Goal: Browse casually

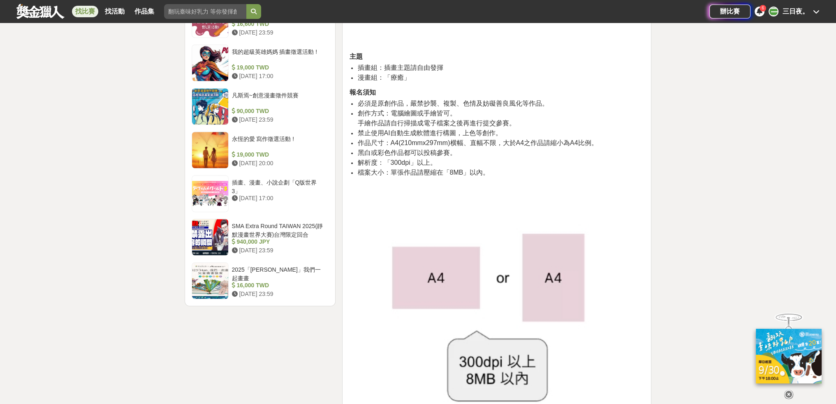
scroll to position [740, 0]
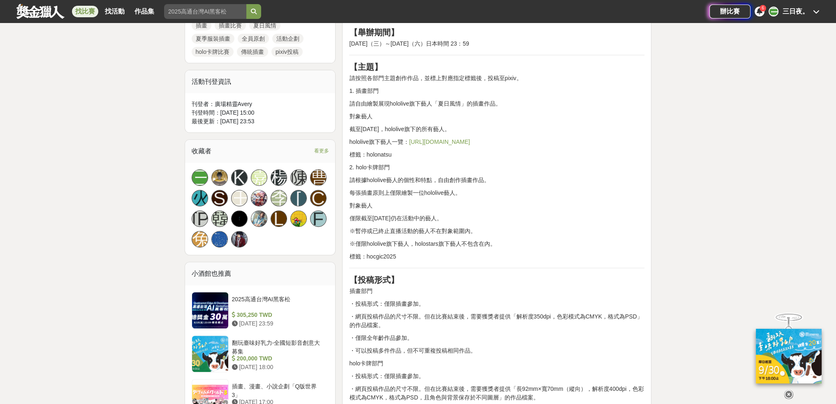
scroll to position [370, 0]
